Goal: Task Accomplishment & Management: Manage account settings

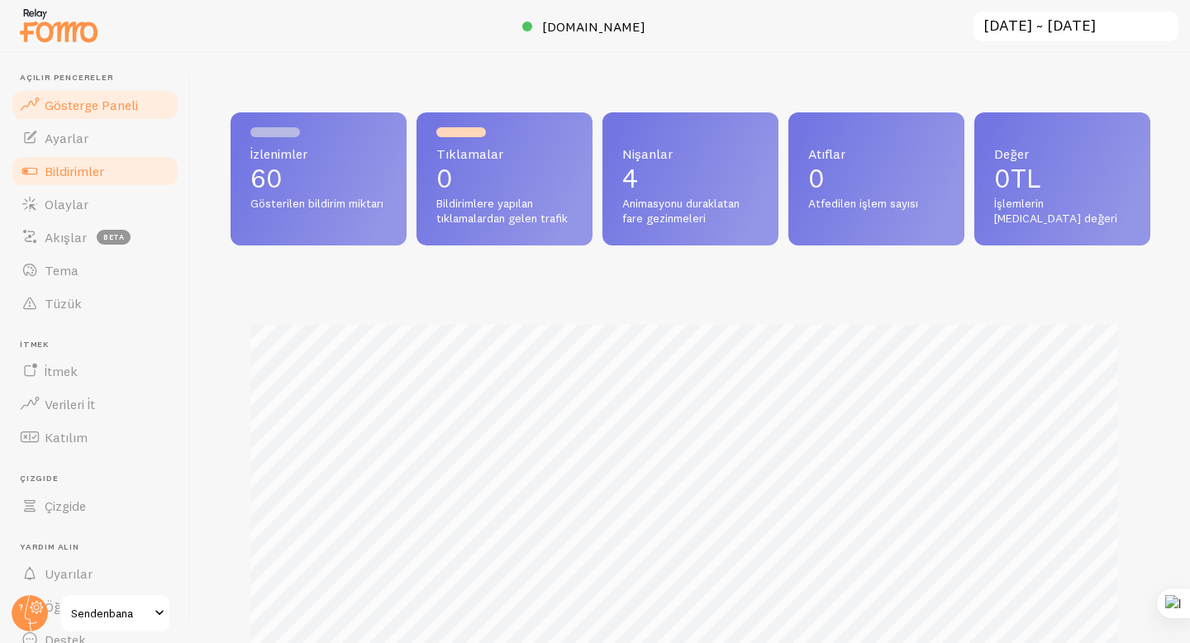
scroll to position [434, 907]
click at [80, 176] on font "Bildirimler" at bounding box center [74, 171] width 59 height 17
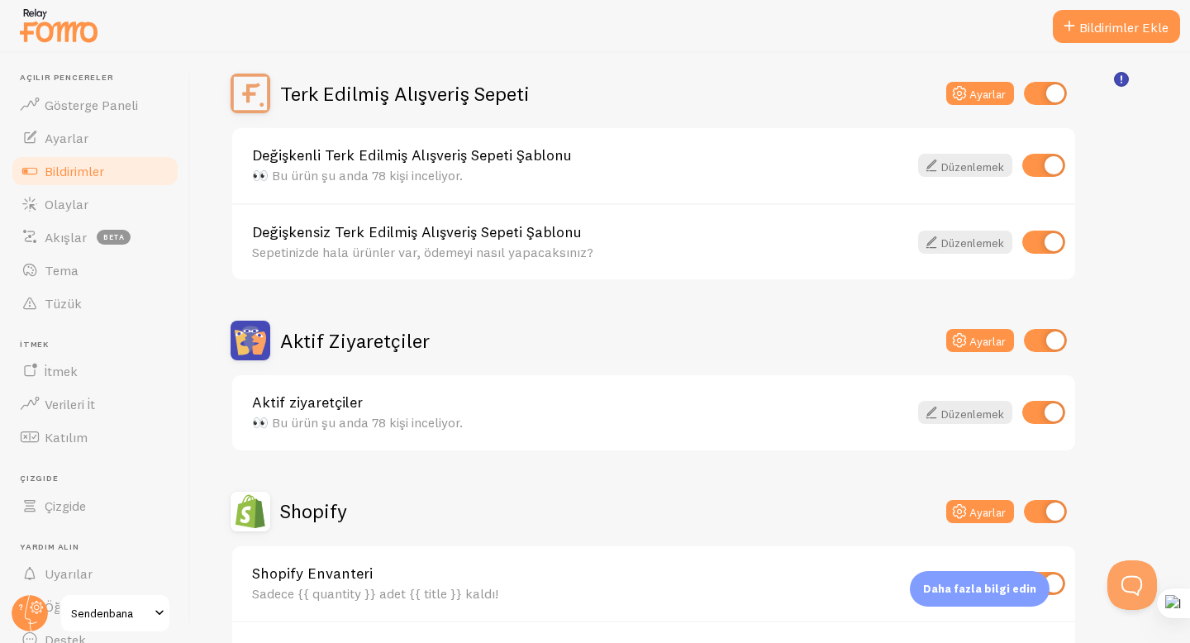
scroll to position [166, 0]
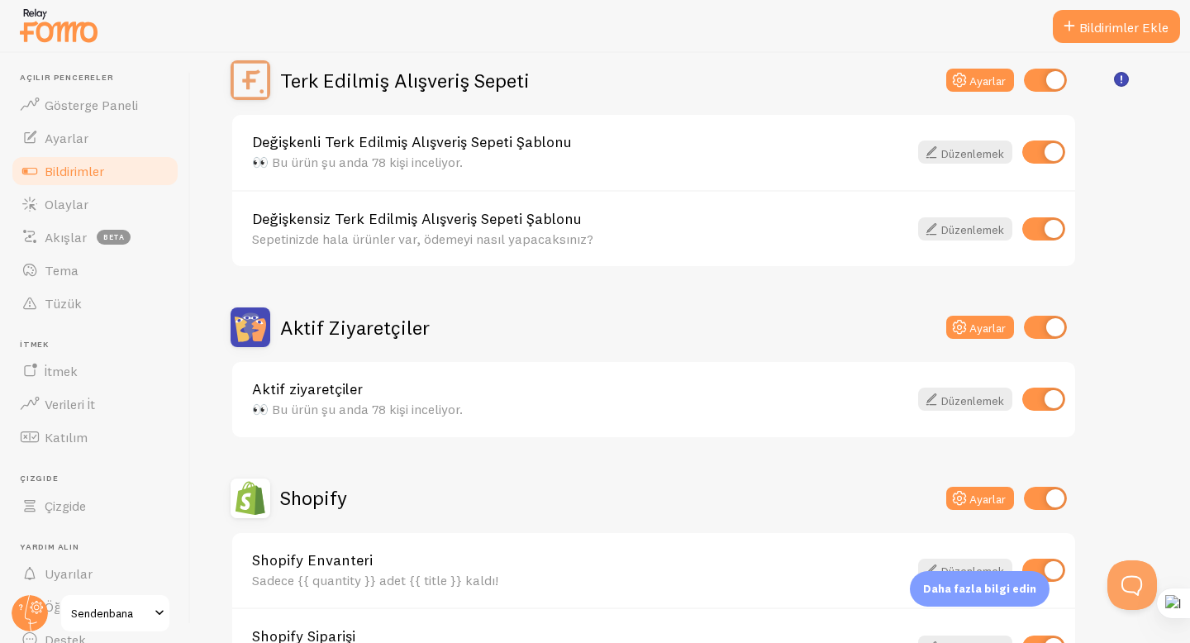
click at [1033, 227] on input "checkbox" at bounding box center [1043, 228] width 43 height 23
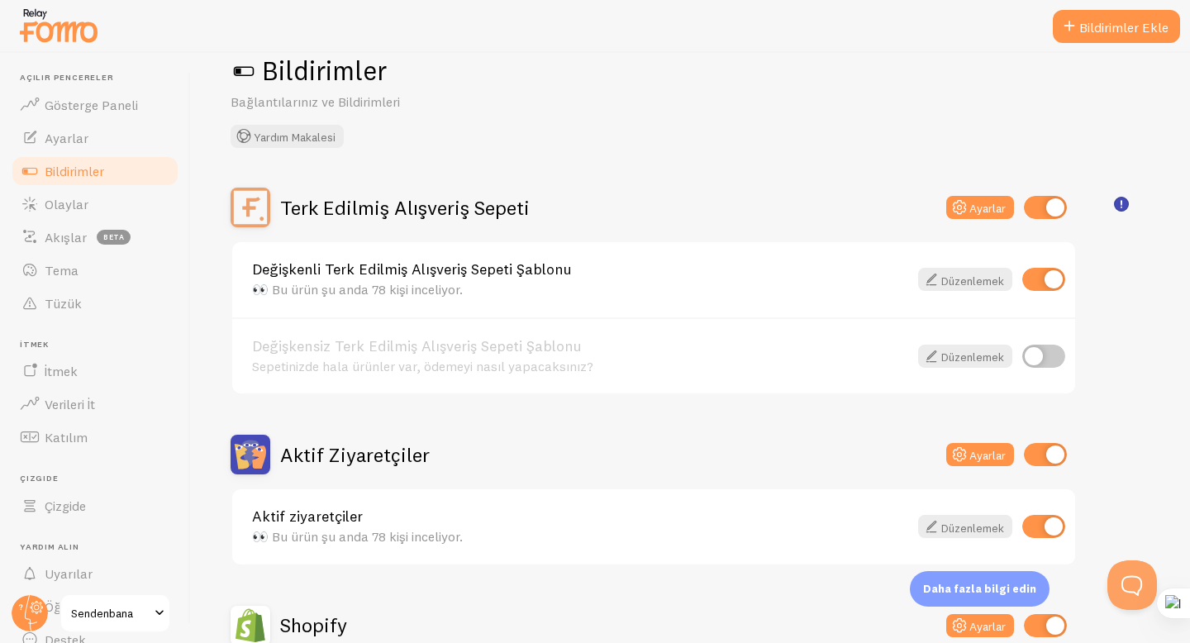
scroll to position [40, 0]
click at [1040, 350] on input "checkbox" at bounding box center [1043, 355] width 43 height 23
checkbox input "true"
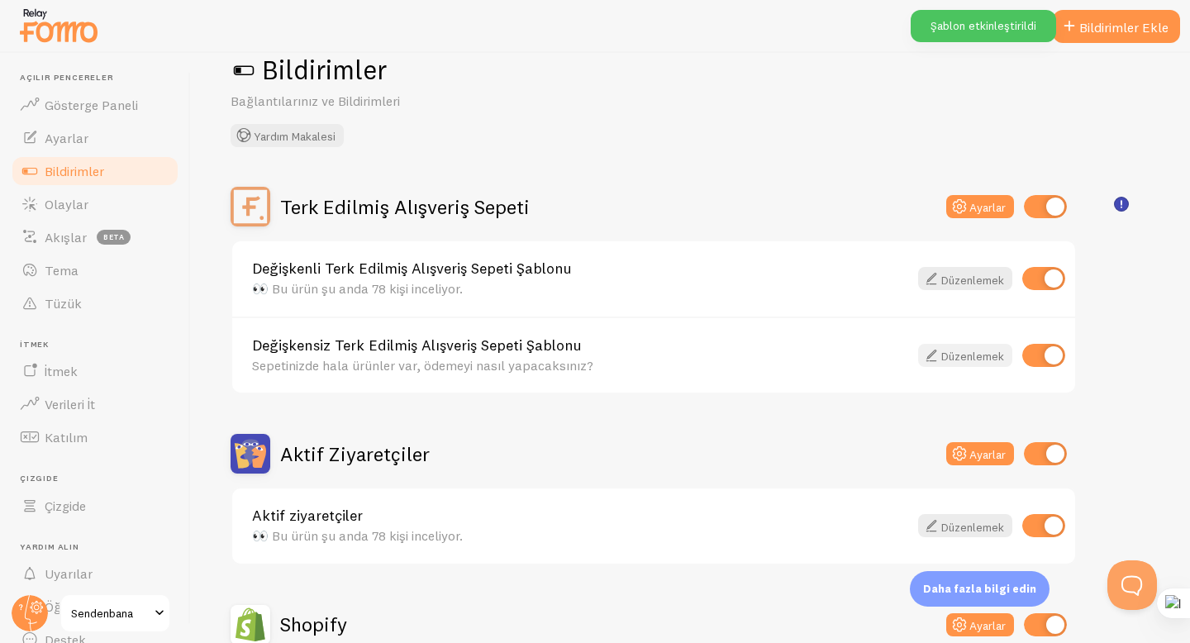
click at [992, 354] on font "Düzenlemek" at bounding box center [972, 356] width 63 height 15
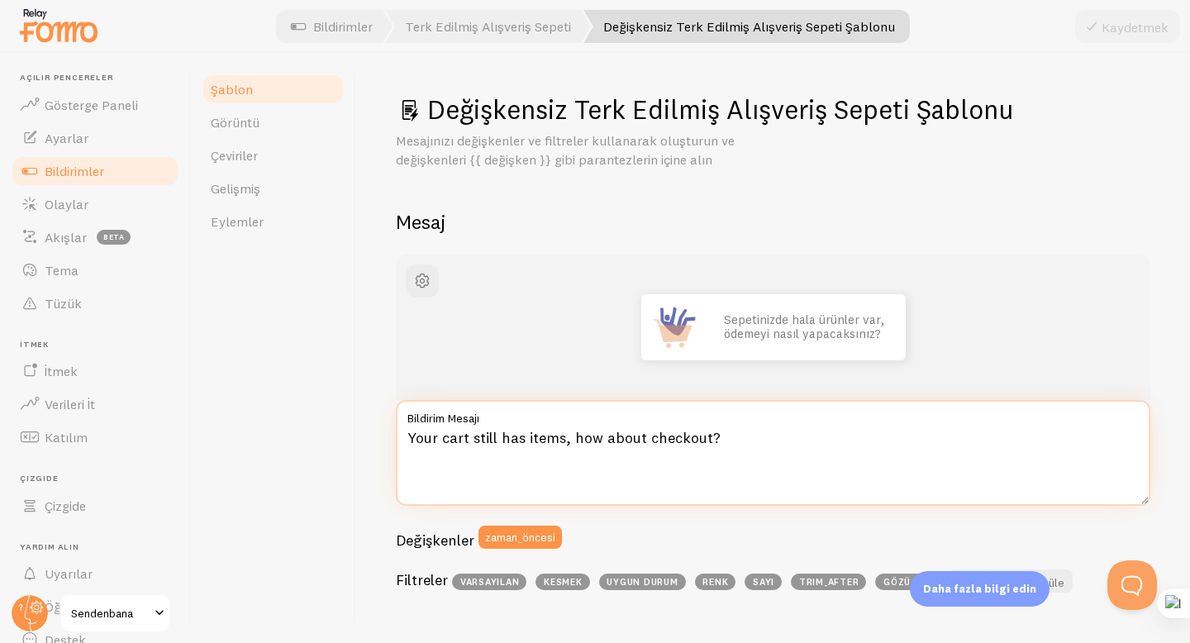
drag, startPoint x: 732, startPoint y: 440, endPoint x: 400, endPoint y: 438, distance: 332.2
click at [400, 438] on textarea "Your cart still has items, how about checkout?" at bounding box center [773, 453] width 754 height 106
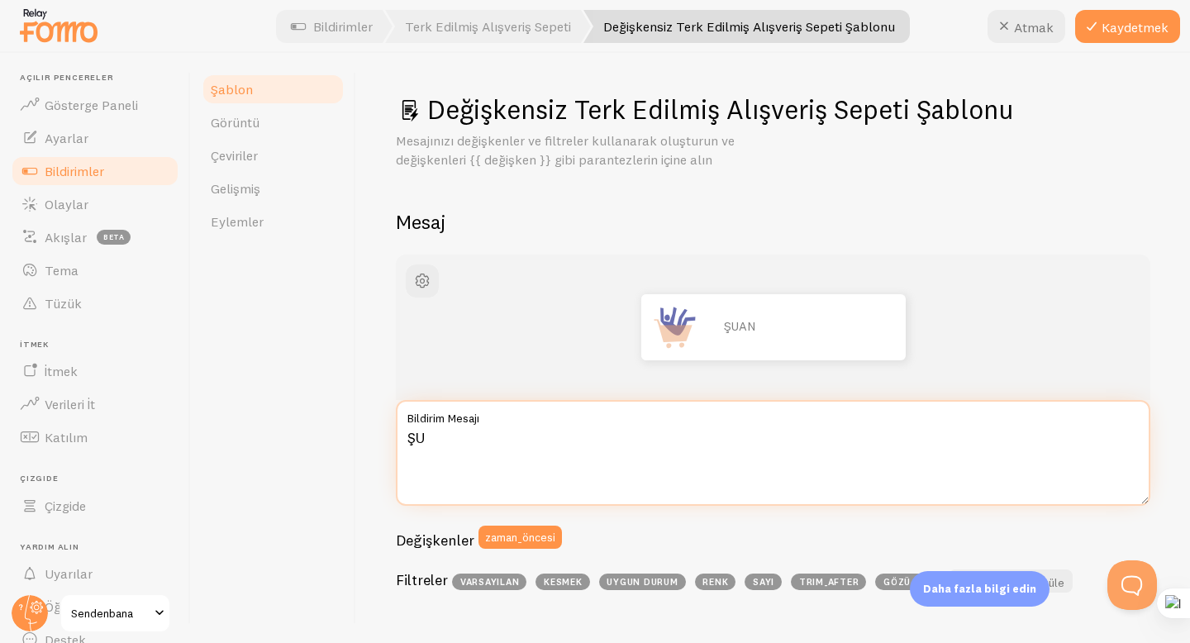
type textarea "Ş"
type textarea "a"
type textarea "A"
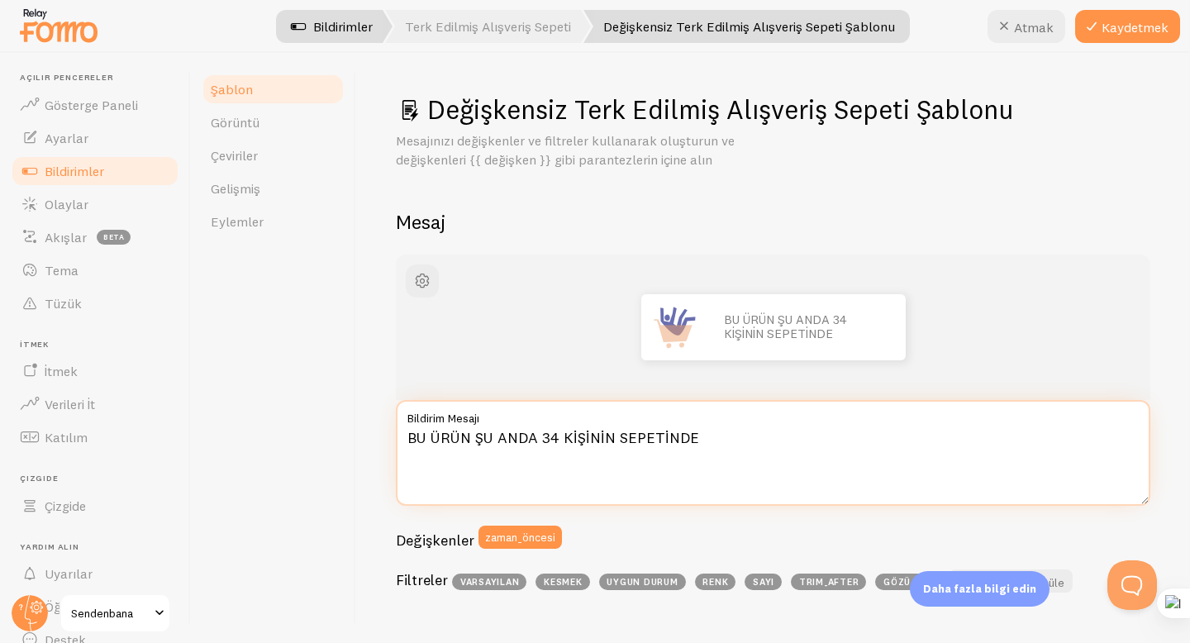
type textarea "BU ÜRÜN ŞU ANDA 34 KİŞİNİN SEPETİNDE"
drag, startPoint x: 702, startPoint y: 437, endPoint x: 385, endPoint y: 435, distance: 316.5
click at [384, 435] on div "Değişkensiz Terk Edilmiş Alışveriş Sepeti Şablonu Mesajınızı değişkenler ve fil…" at bounding box center [773, 348] width 834 height 590
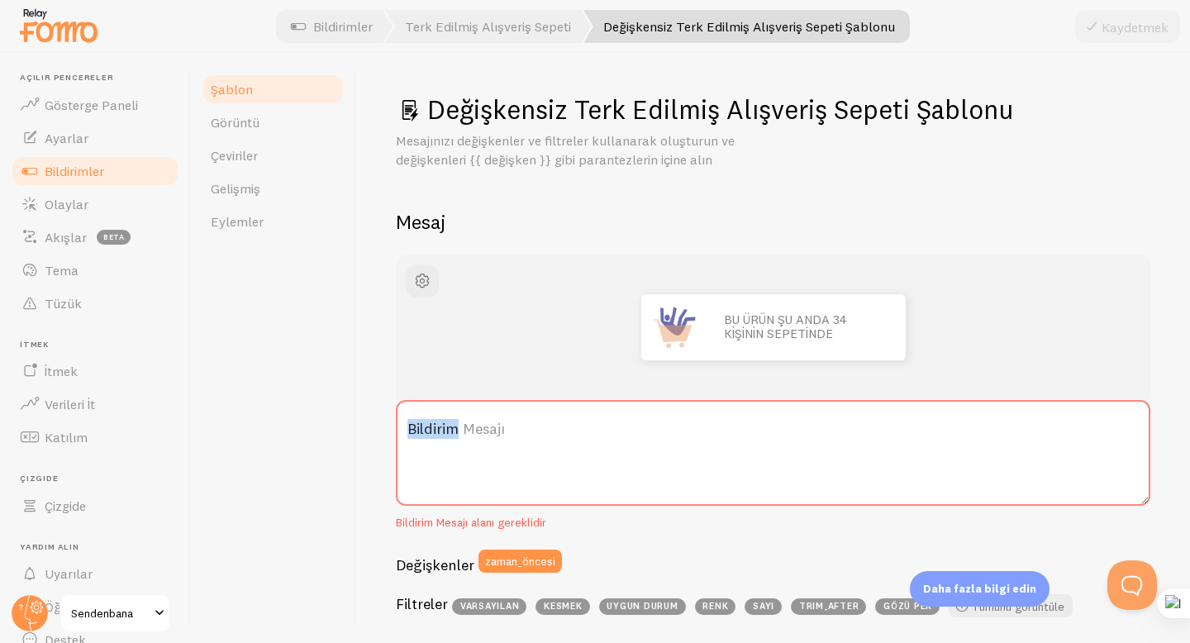
click at [455, 435] on font "Bildirim Mesajı" at bounding box center [456, 428] width 98 height 19
click at [455, 435] on textarea "Bildirim Mesajı" at bounding box center [773, 453] width 754 height 106
paste textarea "🛒 26 kişi şu anda bu ürünü sepetinde"
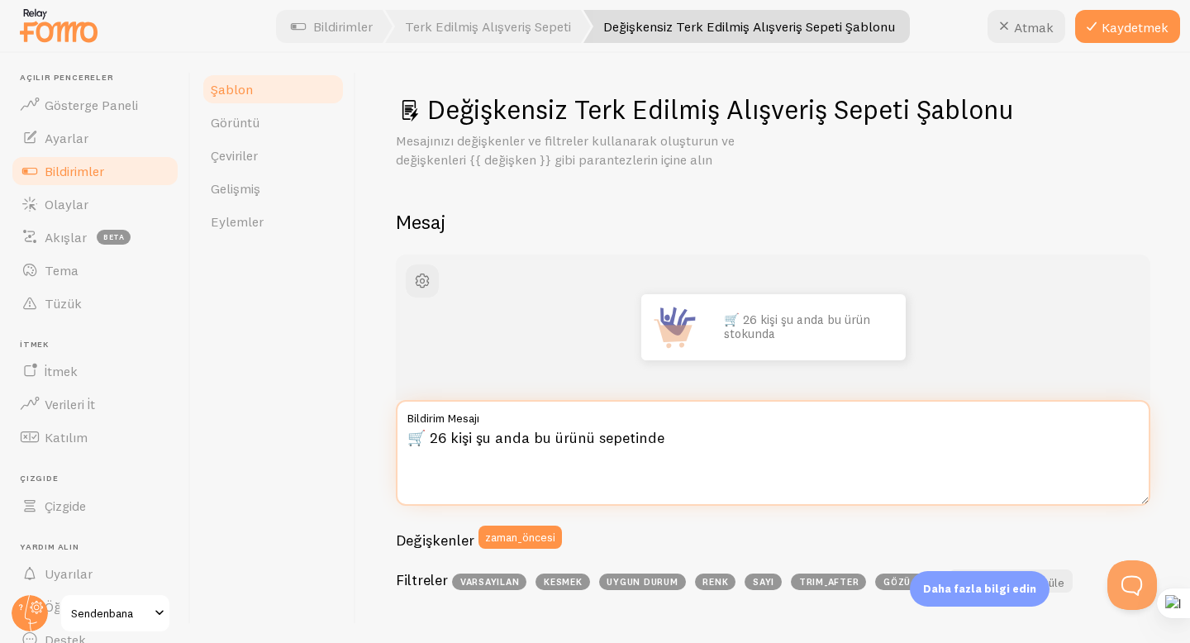
click at [674, 435] on textarea "🛒 26 kişi şu anda bu ürünü sepetinde" at bounding box center [773, 453] width 754 height 106
click at [667, 437] on textarea "🛒 26 kişi şu anda bu ürünü sepetinde" at bounding box center [773, 453] width 754 height 106
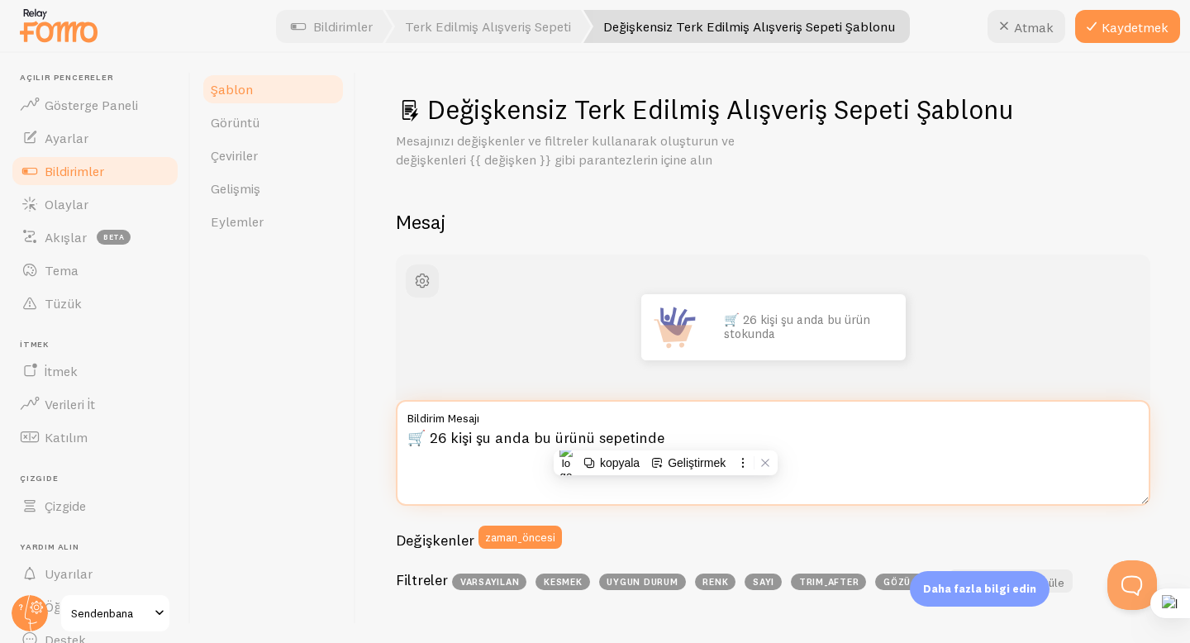
click at [681, 437] on textarea "🛒 26 kişi şu anda bu ürünü sepetinde" at bounding box center [773, 453] width 754 height 106
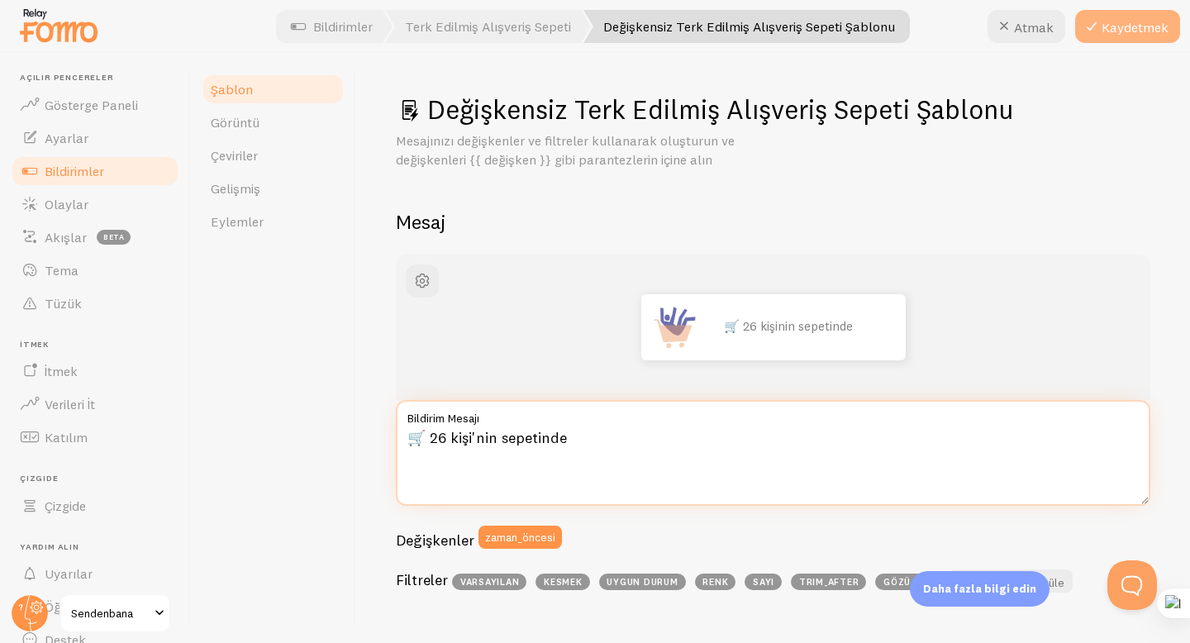
type textarea "🛒 26 kişi'nin sepetinde"
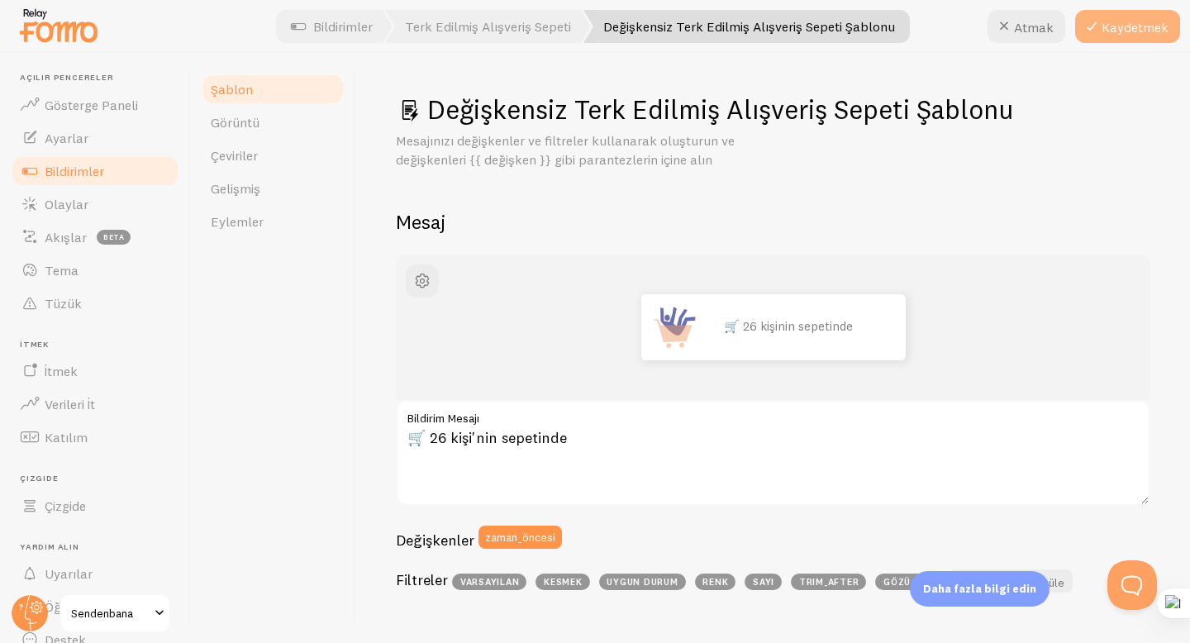
click at [1128, 24] on font "Kaydetmek" at bounding box center [1135, 27] width 67 height 17
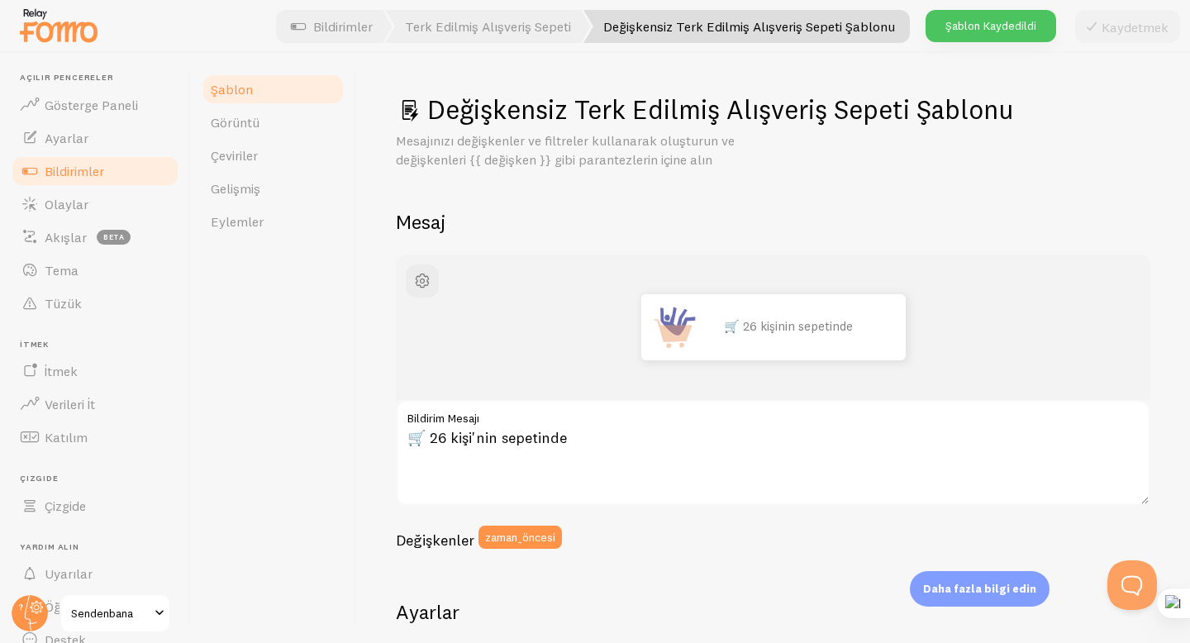
click at [103, 173] on font "Bildirimler" at bounding box center [74, 171] width 59 height 17
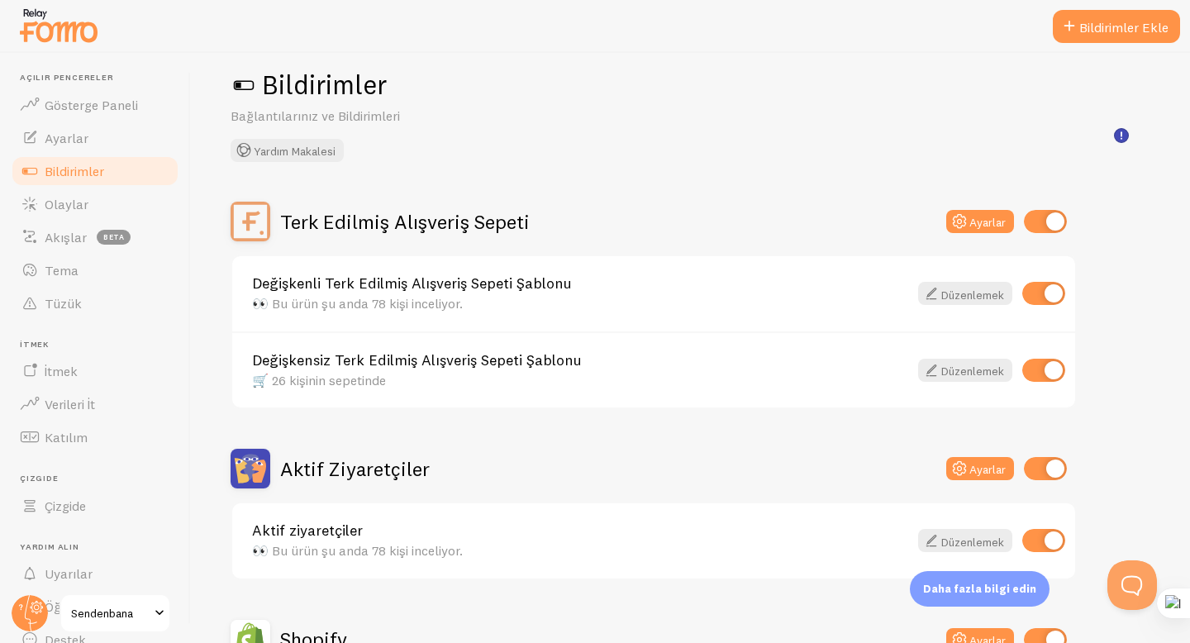
scroll to position [108, 0]
